Goal: Navigation & Orientation: Understand site structure

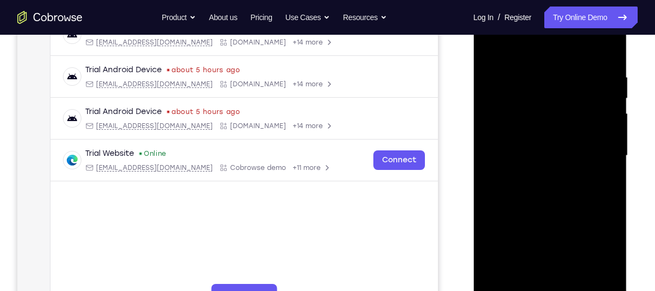
scroll to position [244, 0]
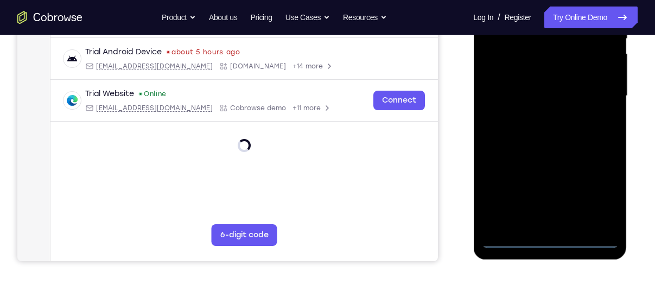
click at [551, 241] on div at bounding box center [549, 96] width 137 height 304
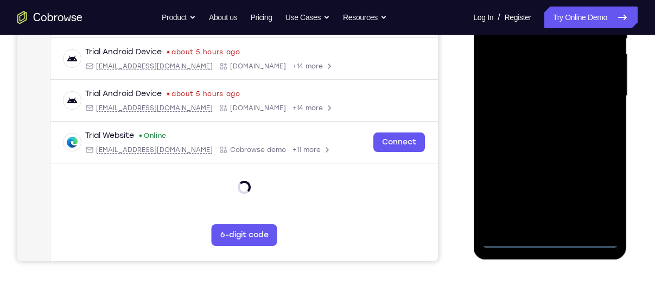
click at [594, 195] on div at bounding box center [549, 96] width 137 height 304
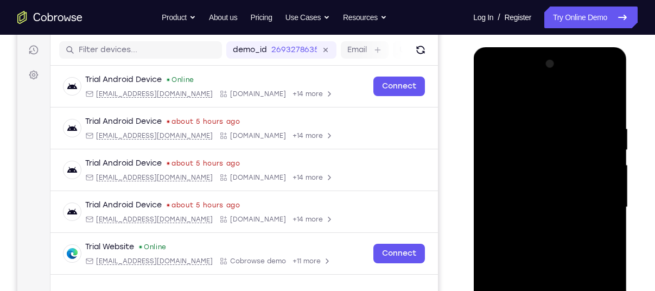
scroll to position [131, 0]
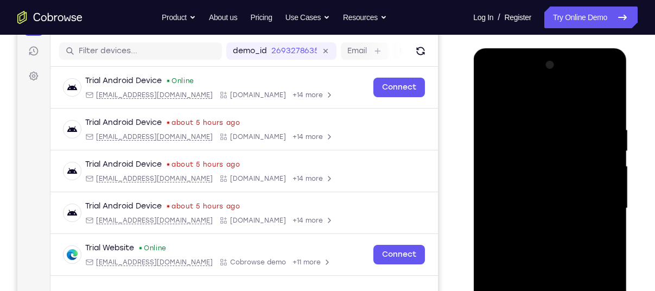
click at [513, 104] on div at bounding box center [549, 208] width 137 height 304
click at [588, 212] on div at bounding box center [549, 208] width 137 height 304
click at [596, 206] on div at bounding box center [549, 208] width 137 height 304
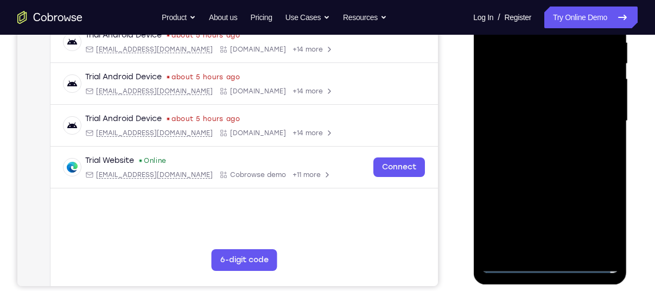
scroll to position [221, 0]
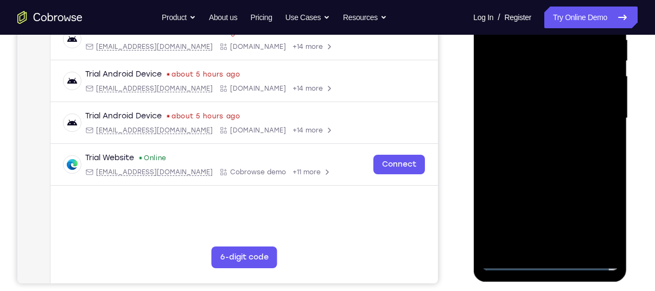
drag, startPoint x: 563, startPoint y: 245, endPoint x: 559, endPoint y: 259, distance: 14.2
click at [559, 259] on div at bounding box center [549, 118] width 137 height 304
click at [516, 110] on div at bounding box center [549, 118] width 137 height 304
click at [516, 91] on div at bounding box center [549, 118] width 137 height 304
drag, startPoint x: 518, startPoint y: 120, endPoint x: 547, endPoint y: 120, distance: 29.3
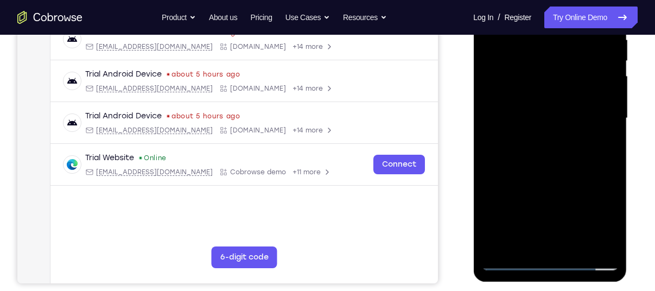
click at [547, 120] on div at bounding box center [549, 118] width 137 height 304
click at [550, 154] on div at bounding box center [549, 118] width 137 height 304
click at [554, 122] on div at bounding box center [549, 118] width 137 height 304
click at [558, 150] on div at bounding box center [549, 118] width 137 height 304
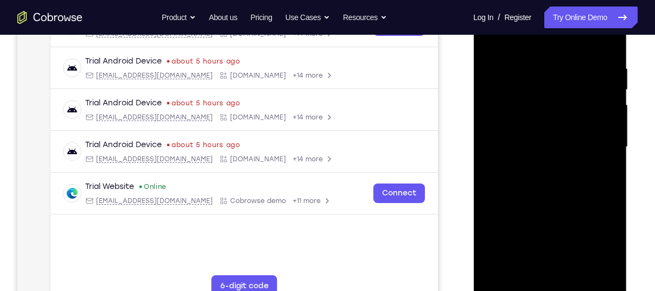
scroll to position [193, 0]
click at [560, 180] on div at bounding box center [549, 147] width 137 height 304
click at [580, 273] on div at bounding box center [549, 147] width 137 height 304
click at [546, 202] on div at bounding box center [549, 147] width 137 height 304
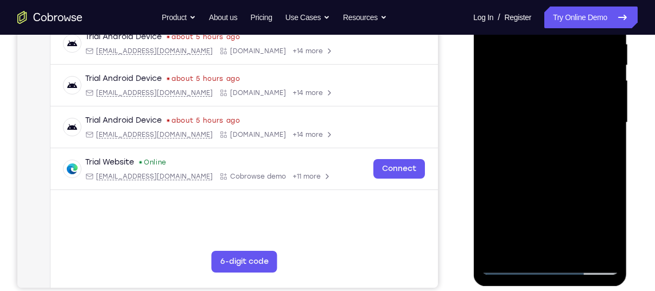
scroll to position [220, 0]
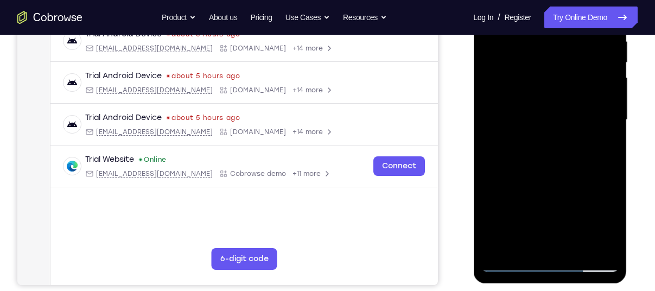
click at [510, 267] on div at bounding box center [549, 120] width 137 height 304
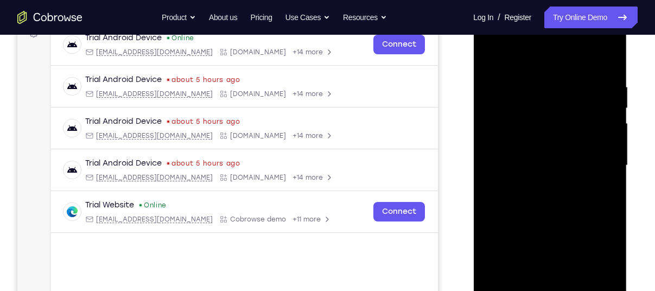
scroll to position [174, 0]
click at [535, 85] on div at bounding box center [549, 166] width 137 height 304
click at [596, 58] on div at bounding box center [549, 166] width 137 height 304
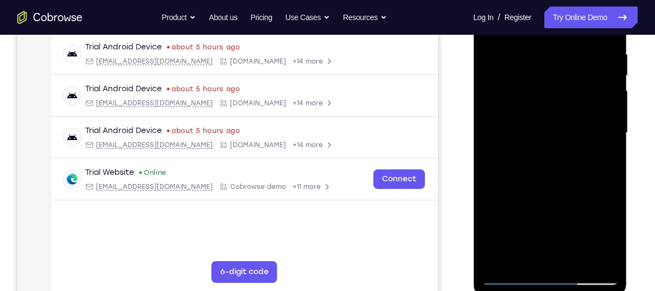
scroll to position [207, 0]
click at [525, 256] on div at bounding box center [549, 132] width 137 height 304
drag, startPoint x: 136, startPoint y: 265, endPoint x: 444, endPoint y: 194, distance: 316.2
click at [444, 194] on div "Your Support Agent Your Customer Web iOS Android" at bounding box center [327, 97] width 620 height 401
click at [584, 147] on div at bounding box center [549, 132] width 137 height 304
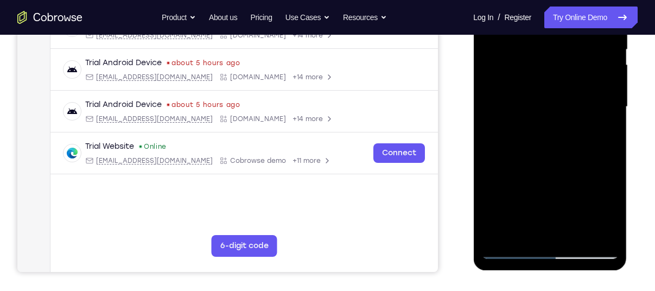
scroll to position [233, 0]
drag, startPoint x: 35, startPoint y: 303, endPoint x: 449, endPoint y: 180, distance: 432.5
click at [449, 180] on div "Your Support Agent Your Customer Web iOS Android" at bounding box center [327, 71] width 620 height 401
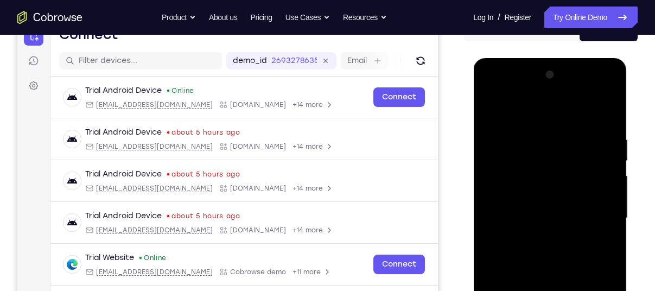
scroll to position [120, 0]
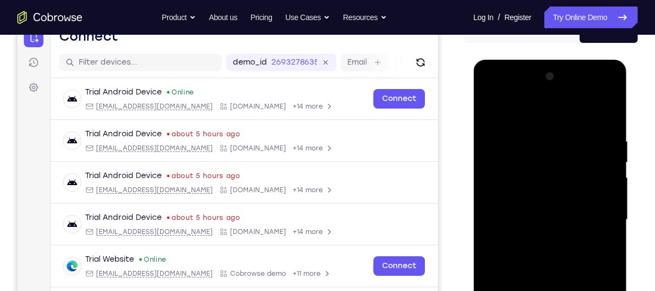
click at [609, 108] on div at bounding box center [549, 220] width 137 height 304
click at [503, 120] on div at bounding box center [549, 220] width 137 height 304
click at [492, 107] on div at bounding box center [549, 220] width 137 height 304
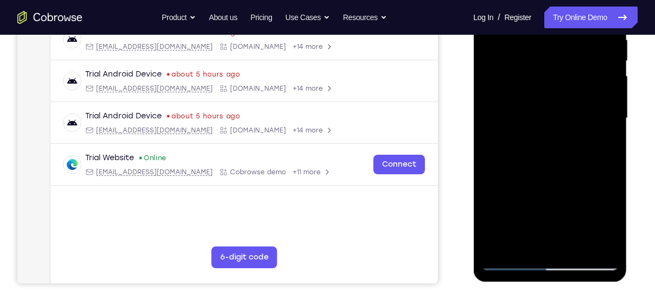
scroll to position [222, 0]
